Goal: Navigation & Orientation: Find specific page/section

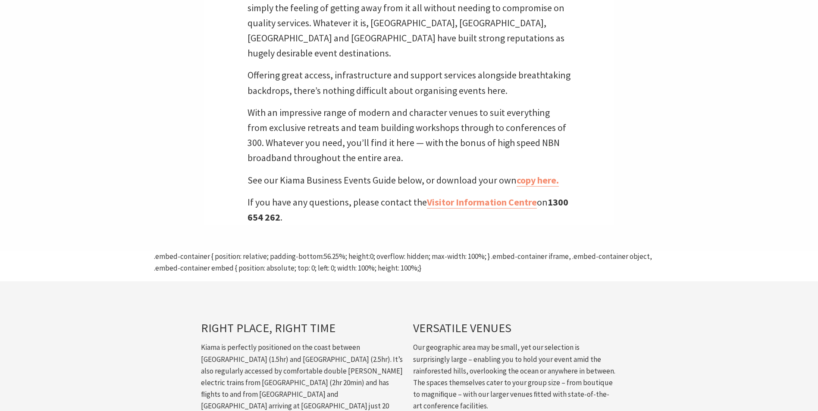
scroll to position [388, 0]
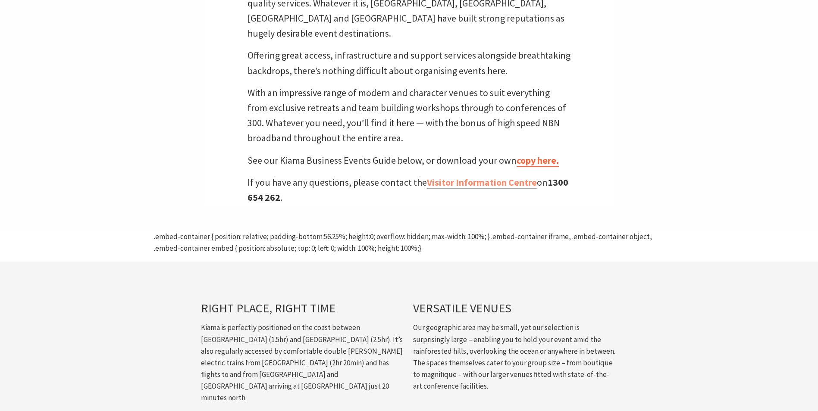
click at [531, 154] on link "copy here." at bounding box center [537, 160] width 42 height 12
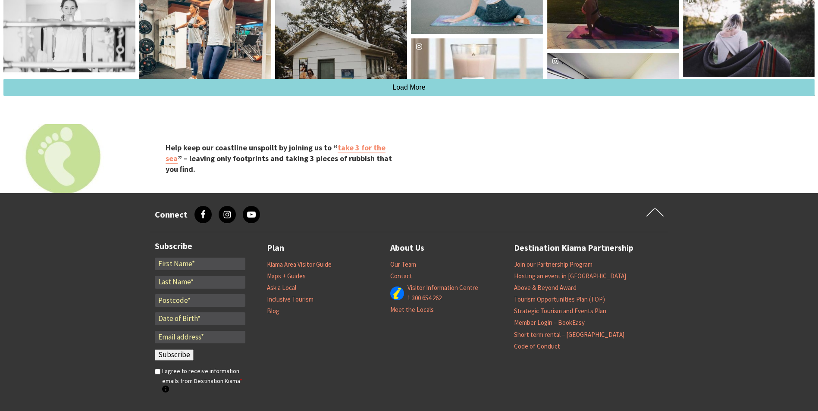
scroll to position [1723, 0]
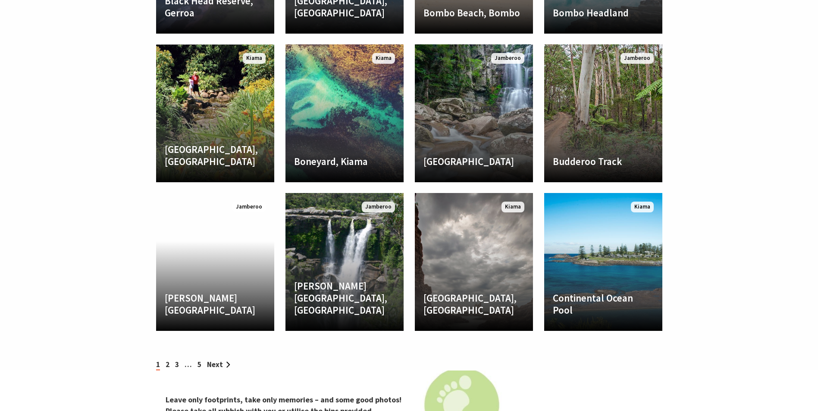
scroll to position [1250, 0]
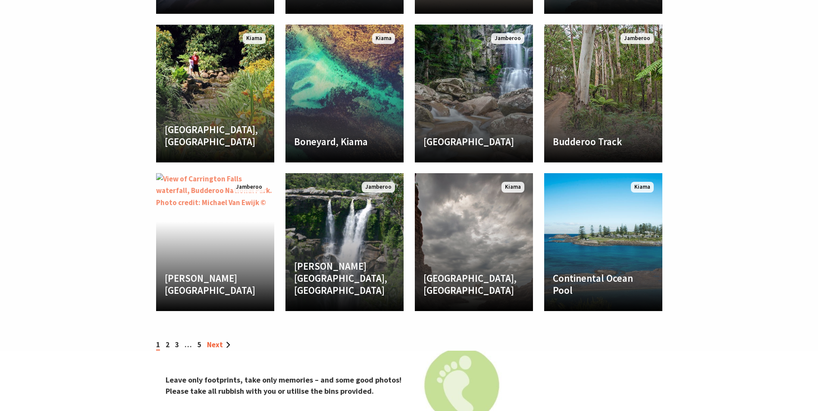
click at [214, 340] on link "Next" at bounding box center [218, 344] width 23 height 9
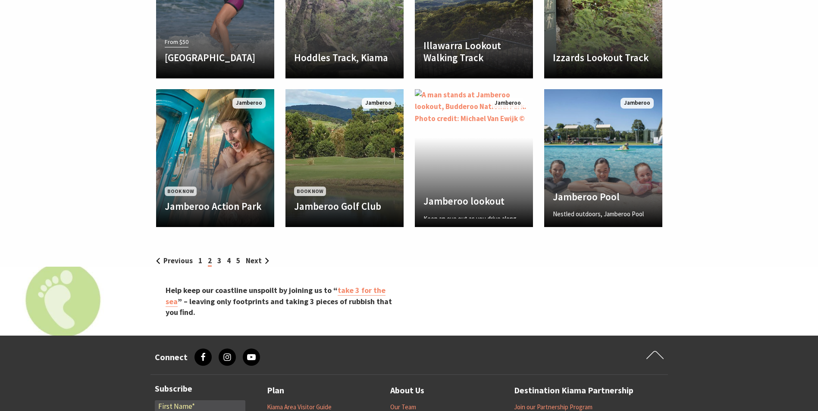
scroll to position [1336, 0]
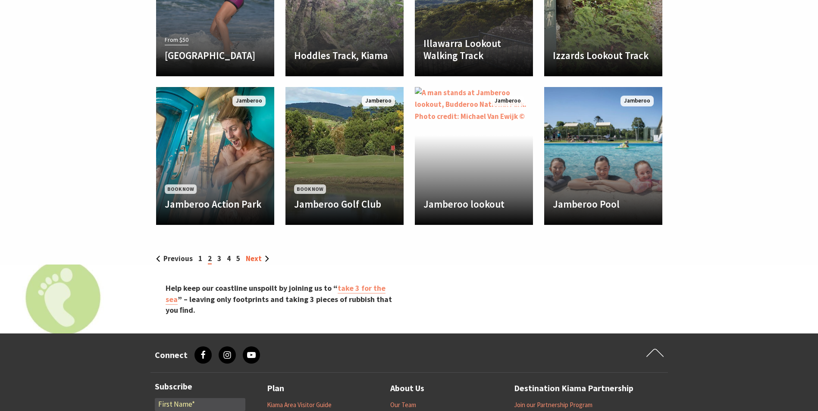
click at [257, 254] on link "Next" at bounding box center [257, 258] width 23 height 9
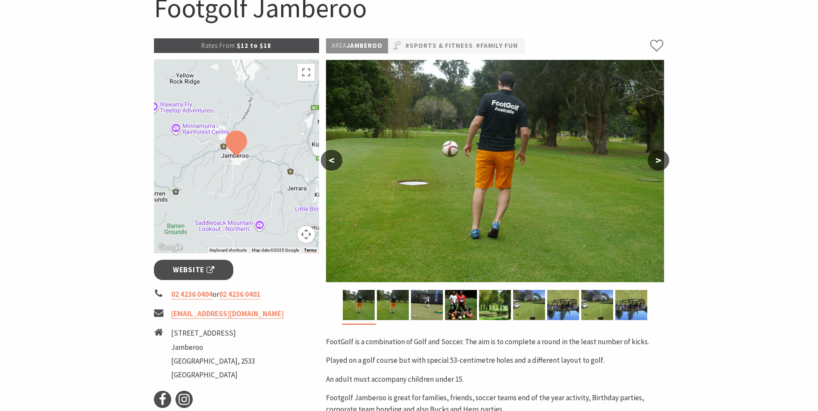
scroll to position [129, 0]
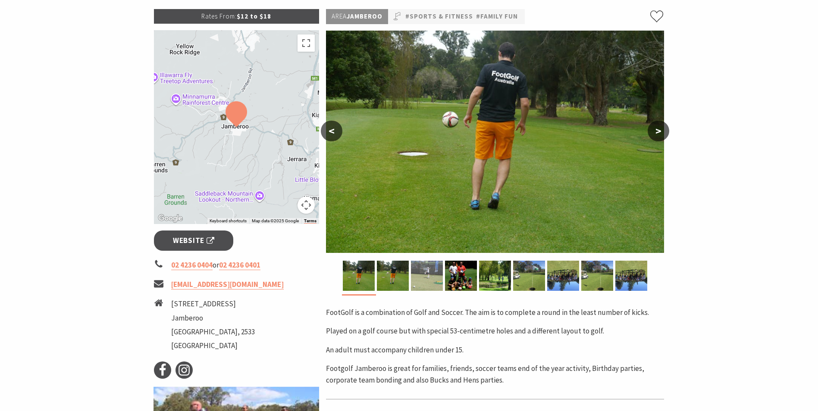
click at [416, 267] on img at bounding box center [427, 276] width 32 height 30
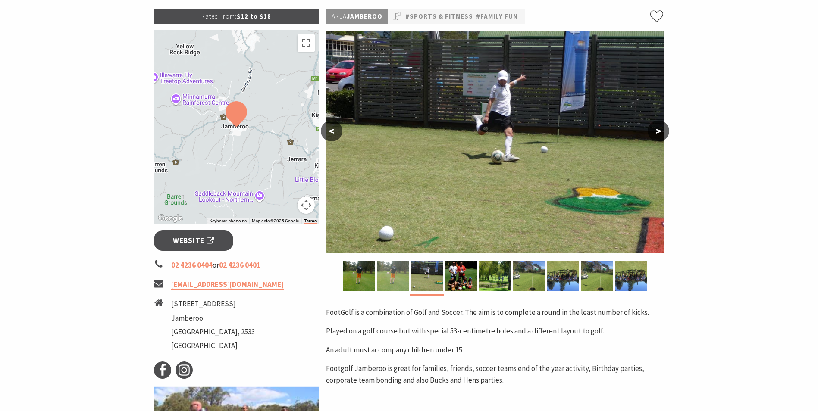
click at [402, 272] on img at bounding box center [393, 276] width 32 height 30
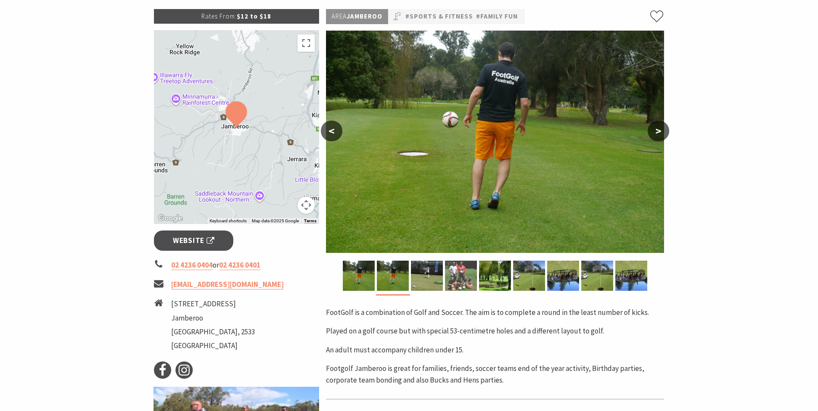
click at [454, 277] on img at bounding box center [461, 276] width 32 height 30
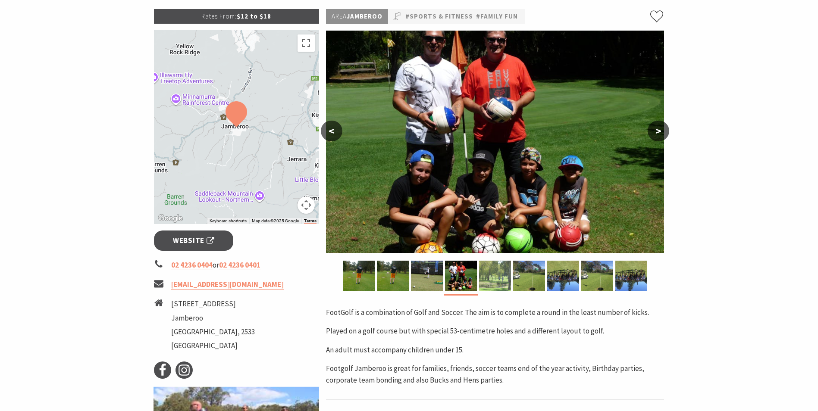
click at [490, 277] on img at bounding box center [495, 276] width 32 height 30
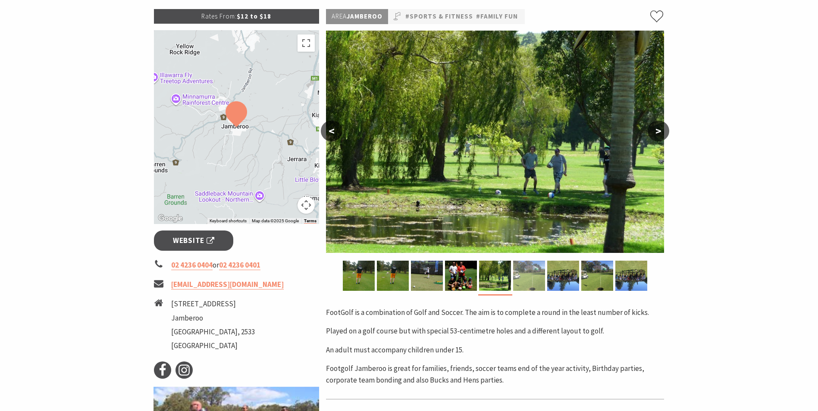
click at [523, 278] on img at bounding box center [529, 276] width 32 height 30
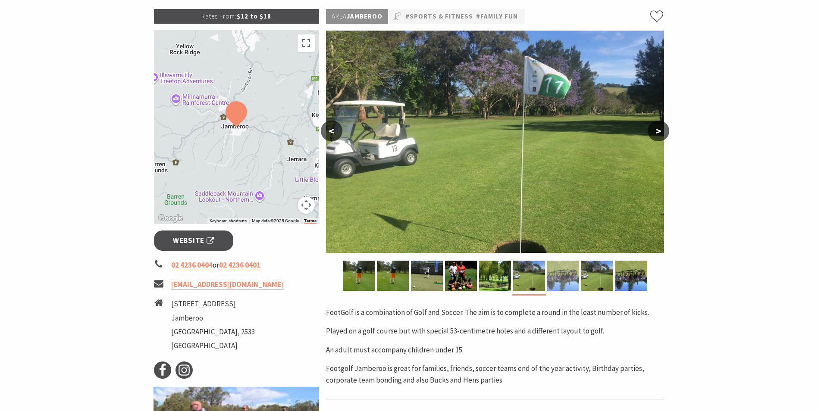
click at [555, 283] on img at bounding box center [563, 276] width 32 height 30
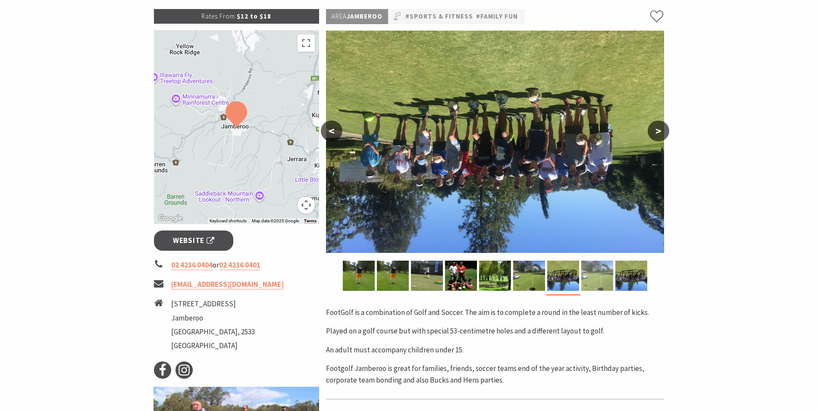
click at [597, 281] on img at bounding box center [597, 276] width 32 height 30
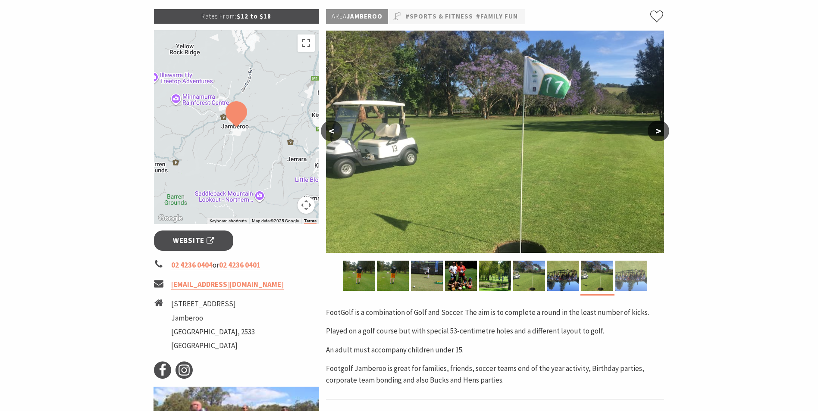
click at [645, 278] on img at bounding box center [631, 276] width 32 height 30
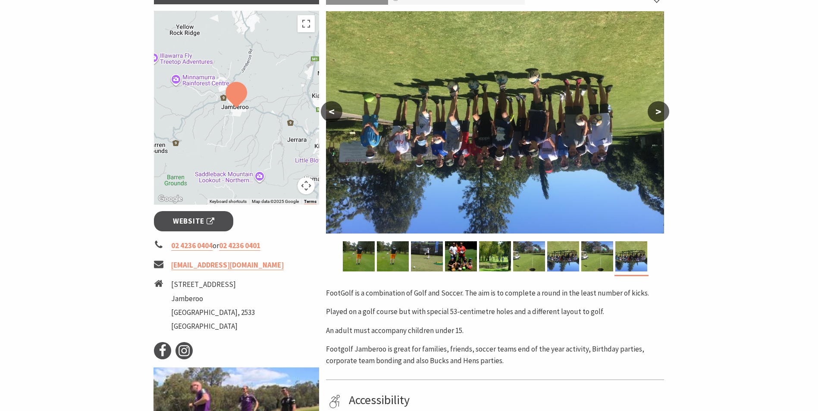
scroll to position [172, 0]
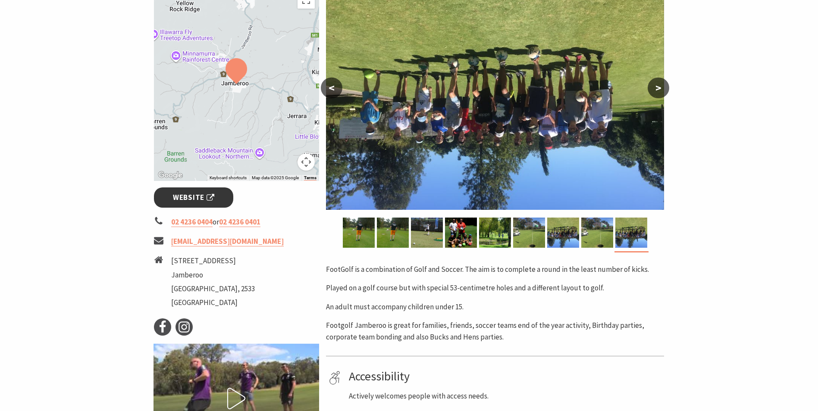
click at [182, 198] on span "Website" at bounding box center [193, 198] width 41 height 12
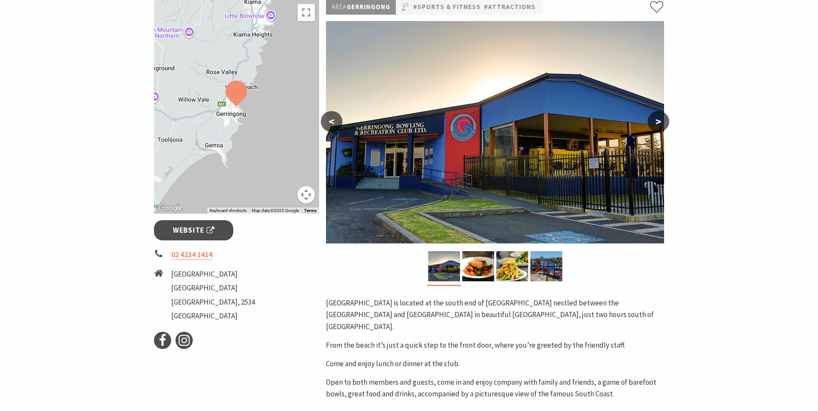
scroll to position [172, 0]
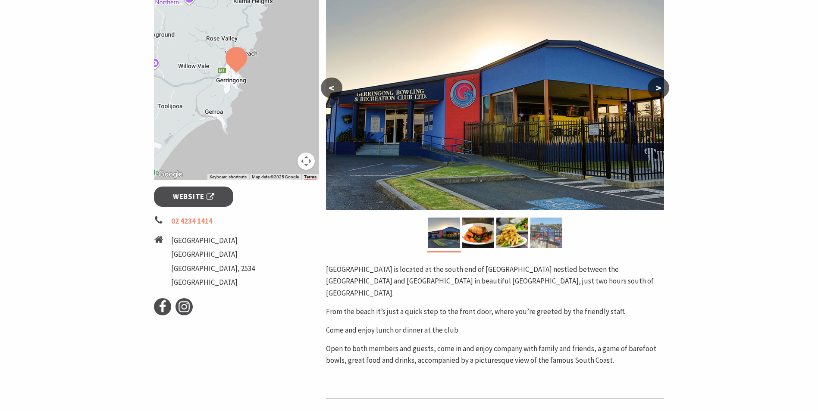
click at [537, 236] on img at bounding box center [546, 233] width 32 height 30
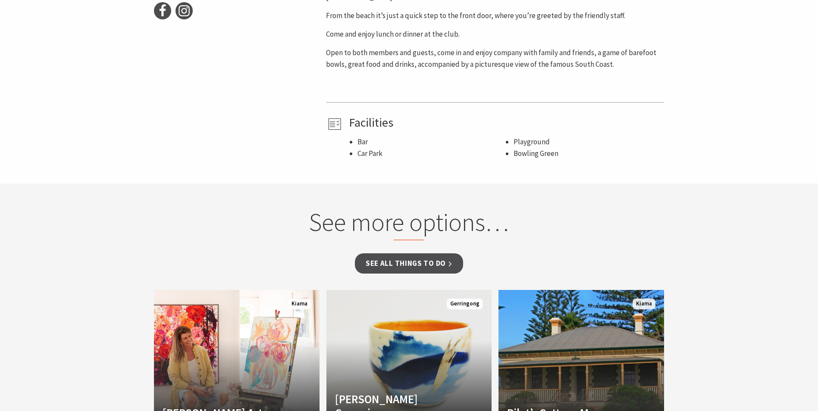
scroll to position [647, 0]
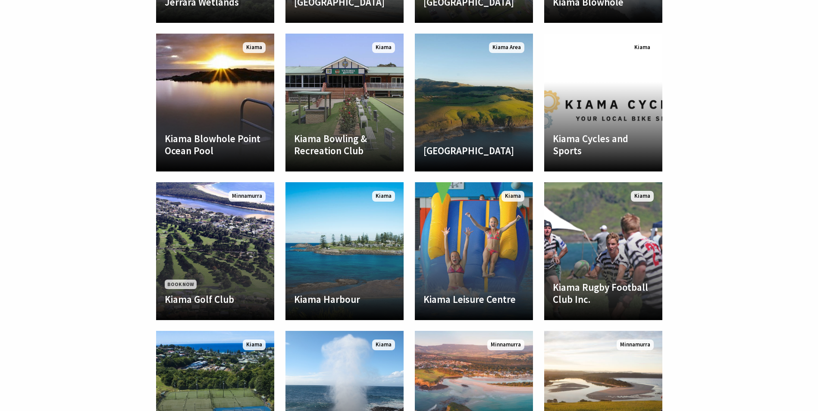
scroll to position [1422, 0]
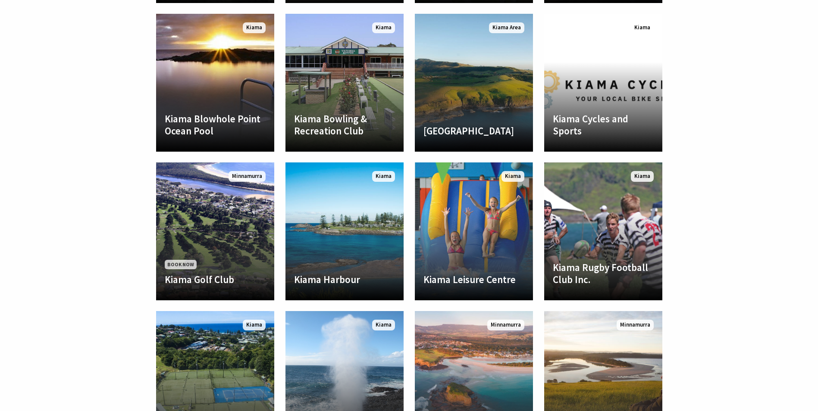
click at [691, 293] on section "SEE All [GEOGRAPHIC_DATA] [GEOGRAPHIC_DATA] [GEOGRAPHIC_DATA] [GEOGRAPHIC_DATA]…" at bounding box center [409, 162] width 818 height 653
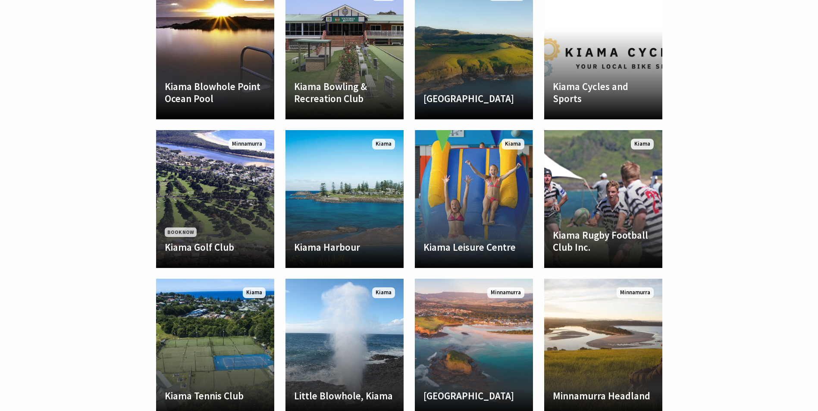
scroll to position [1552, 0]
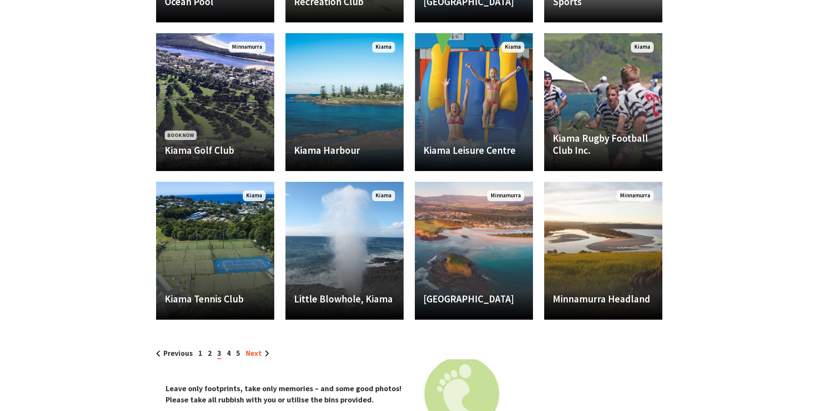
click at [262, 349] on link "Next" at bounding box center [257, 353] width 23 height 9
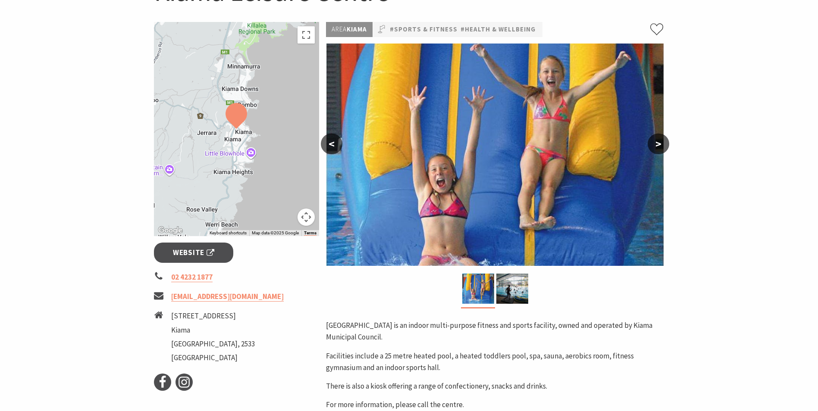
scroll to position [129, 0]
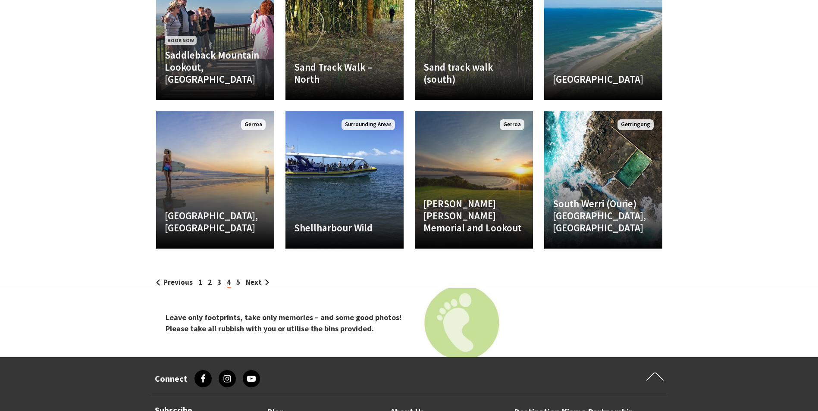
scroll to position [1638, 0]
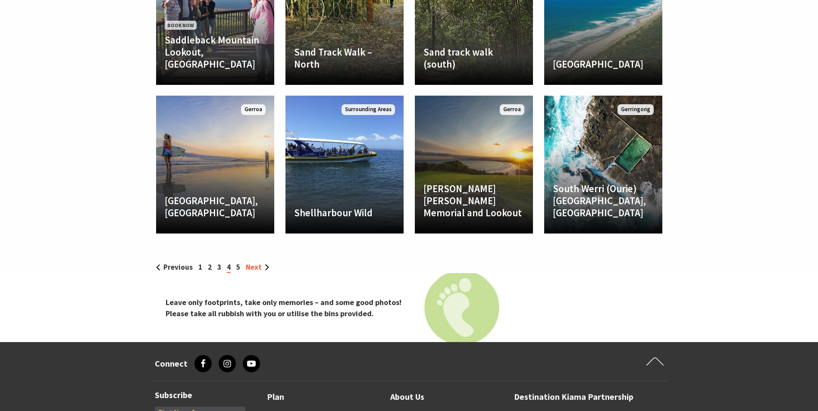
click at [254, 262] on link "Next" at bounding box center [257, 266] width 23 height 9
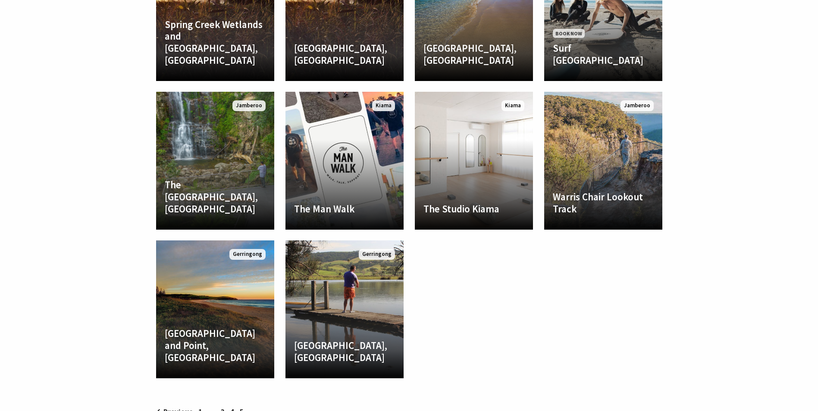
scroll to position [1034, 0]
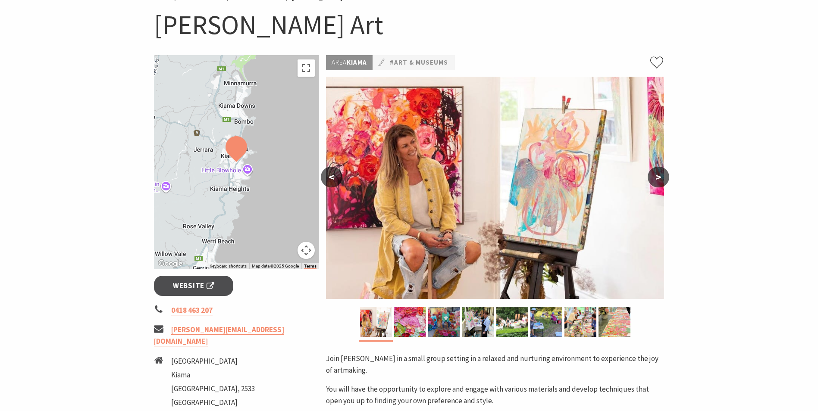
scroll to position [86, 0]
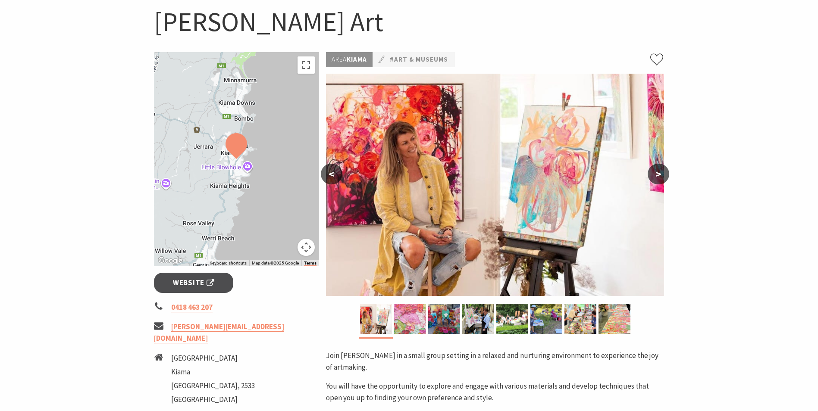
click at [404, 321] on img at bounding box center [410, 319] width 32 height 30
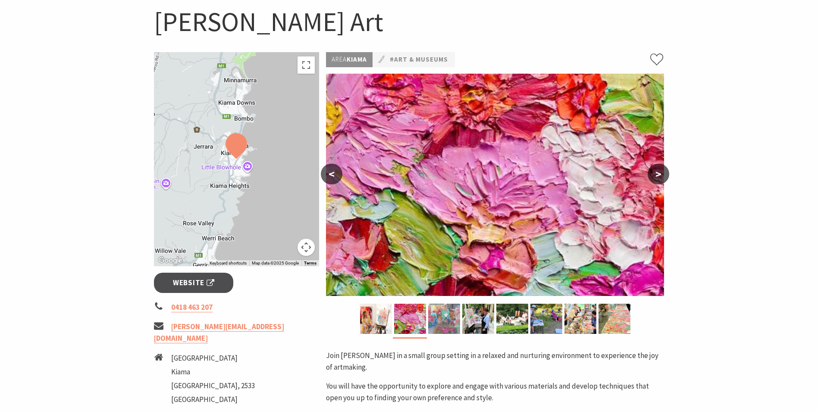
click at [445, 319] on img at bounding box center [444, 319] width 32 height 30
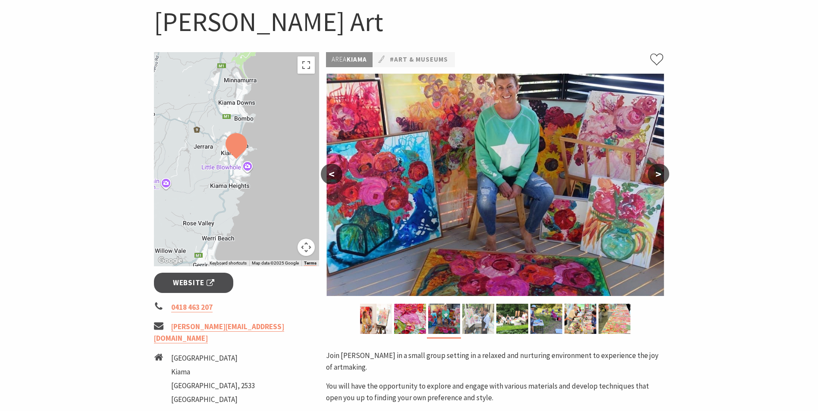
click at [474, 320] on img at bounding box center [478, 319] width 32 height 30
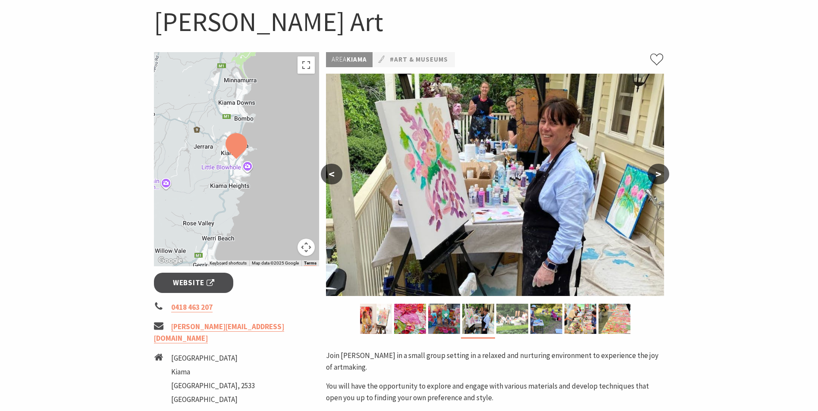
click at [516, 318] on img at bounding box center [512, 319] width 32 height 30
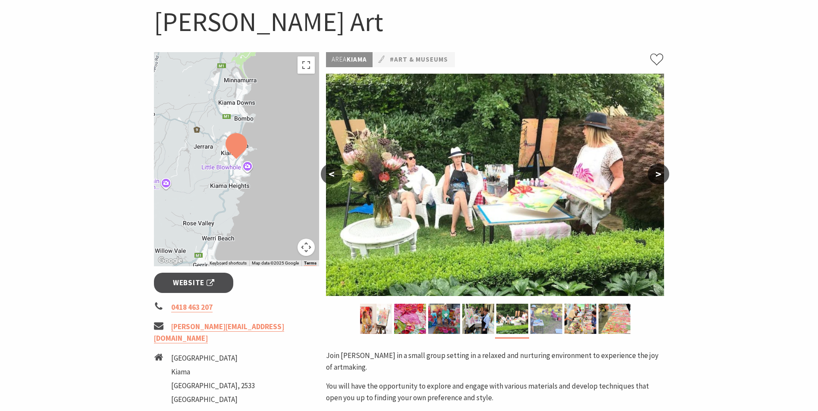
click at [542, 317] on img at bounding box center [546, 319] width 32 height 30
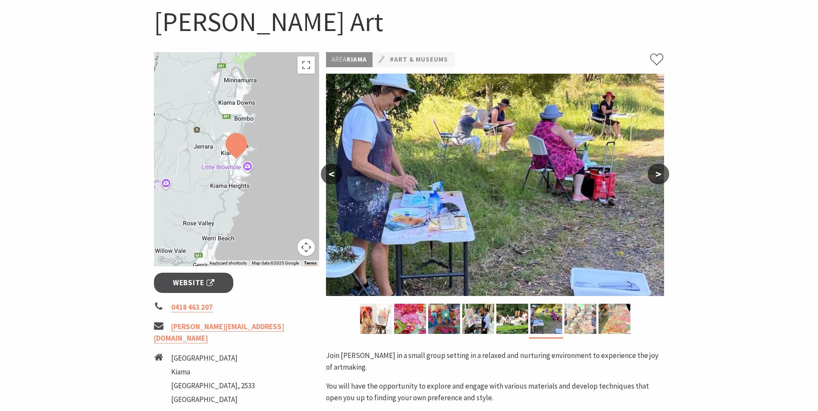
click at [577, 317] on img at bounding box center [580, 319] width 32 height 30
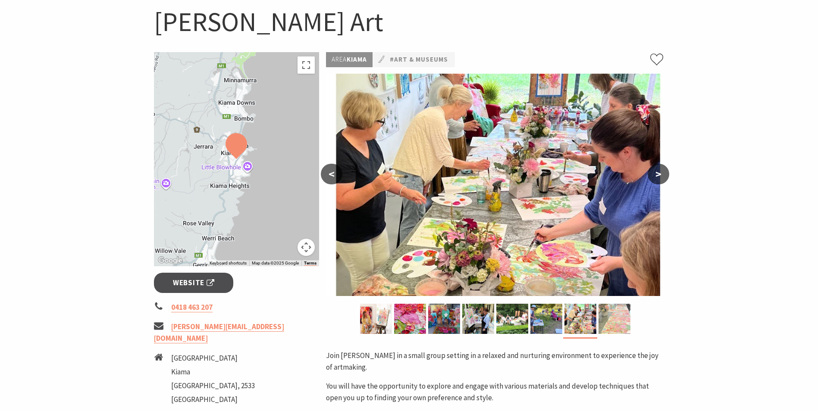
click at [613, 322] on img at bounding box center [614, 319] width 32 height 30
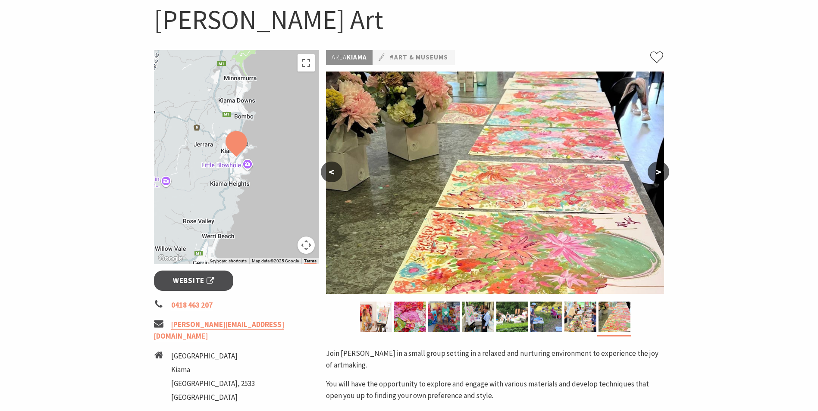
scroll to position [0, 0]
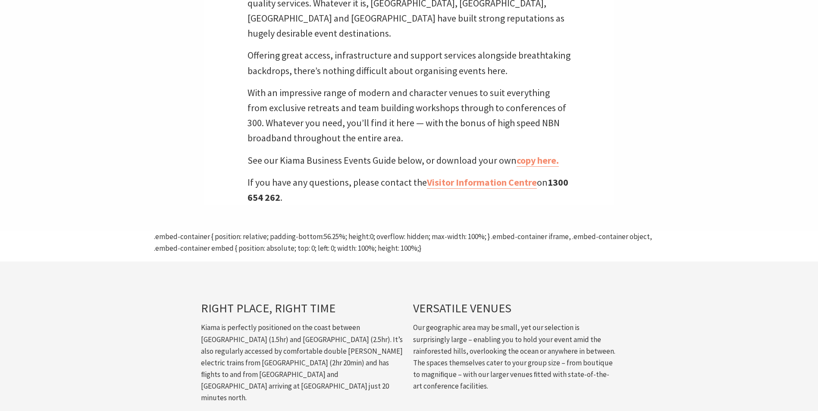
scroll to position [314, 828]
